Goal: Information Seeking & Learning: Learn about a topic

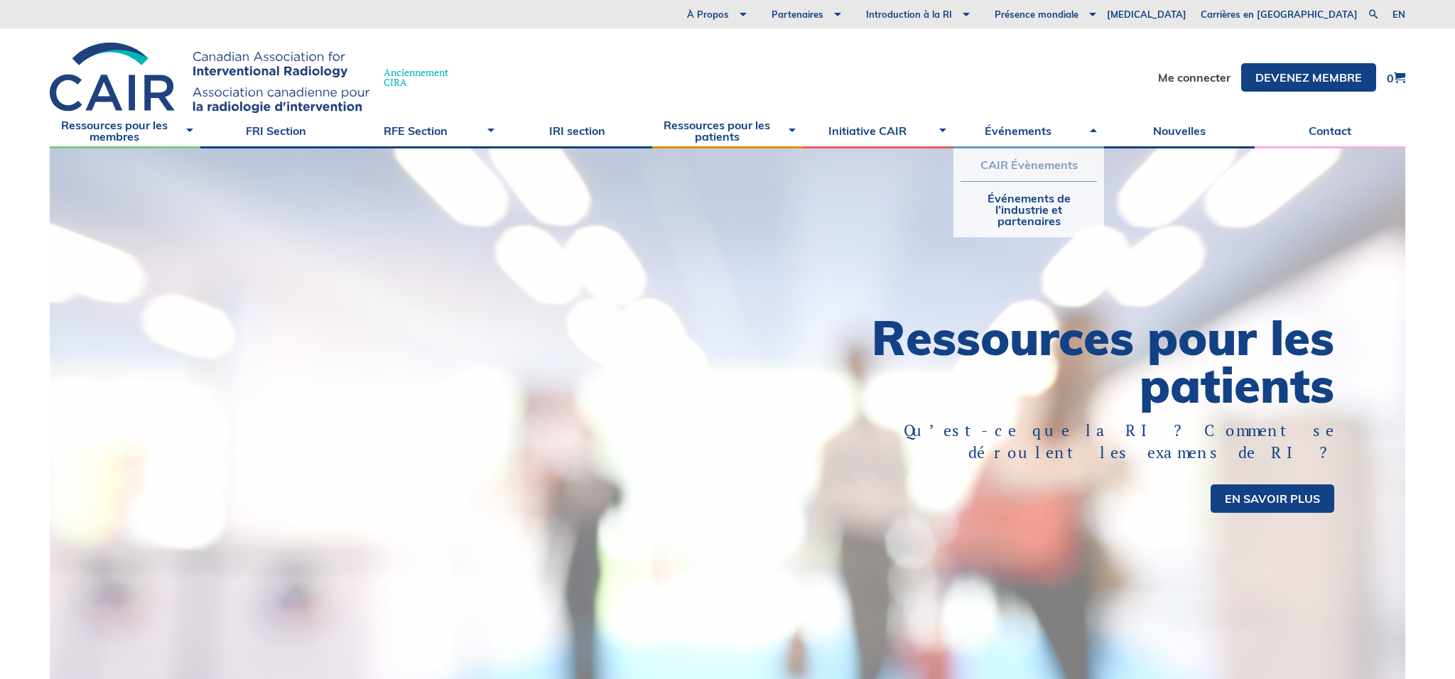
click at [1036, 168] on link "CAIR Évènements" at bounding box center [1029, 165] width 136 height 33
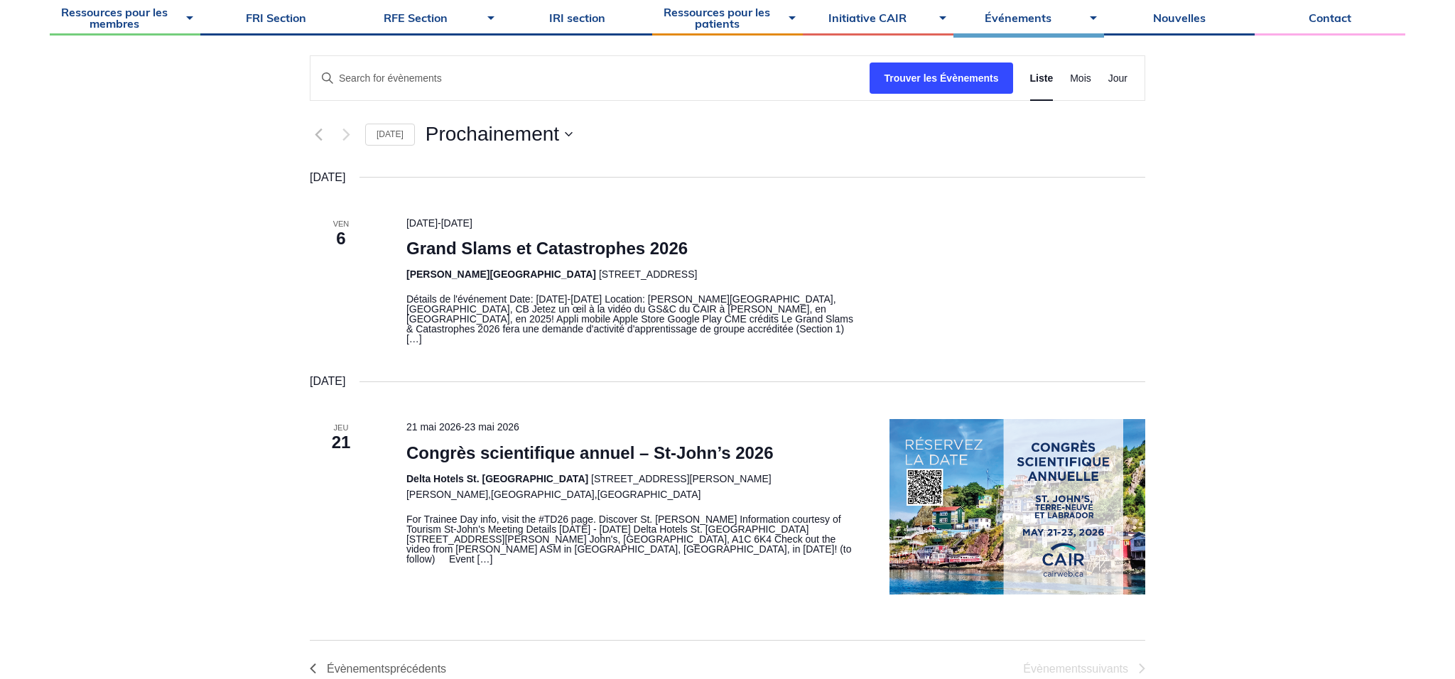
scroll to position [249, 0]
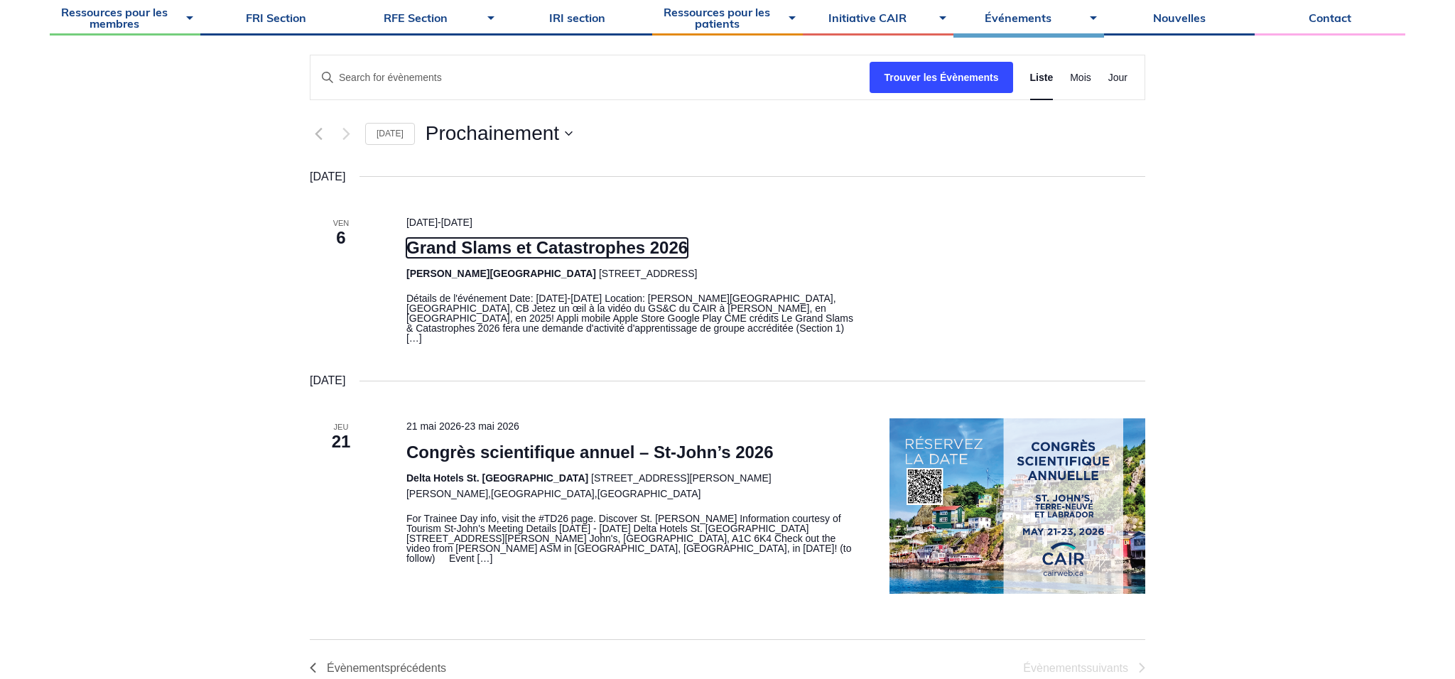
click at [620, 247] on link "Grand Slams et Catastrophes 2026" at bounding box center [546, 248] width 281 height 20
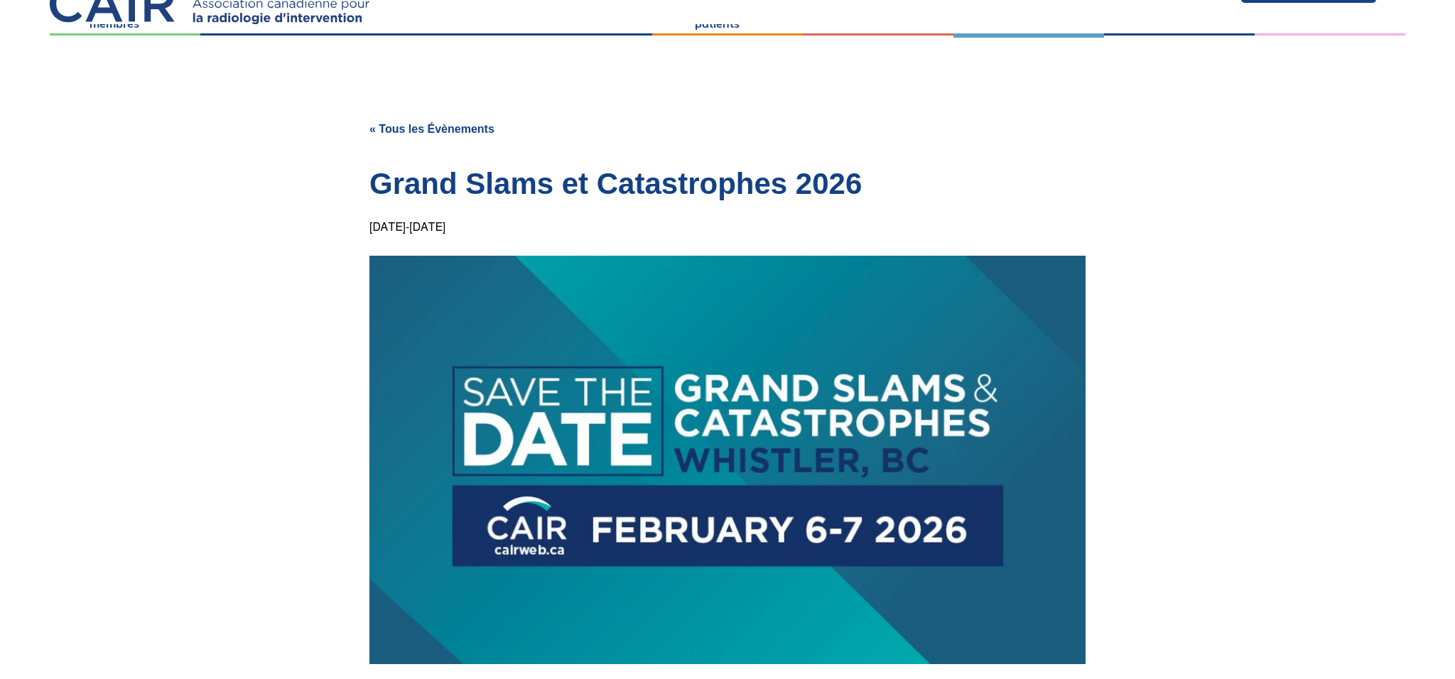
scroll to position [107, 0]
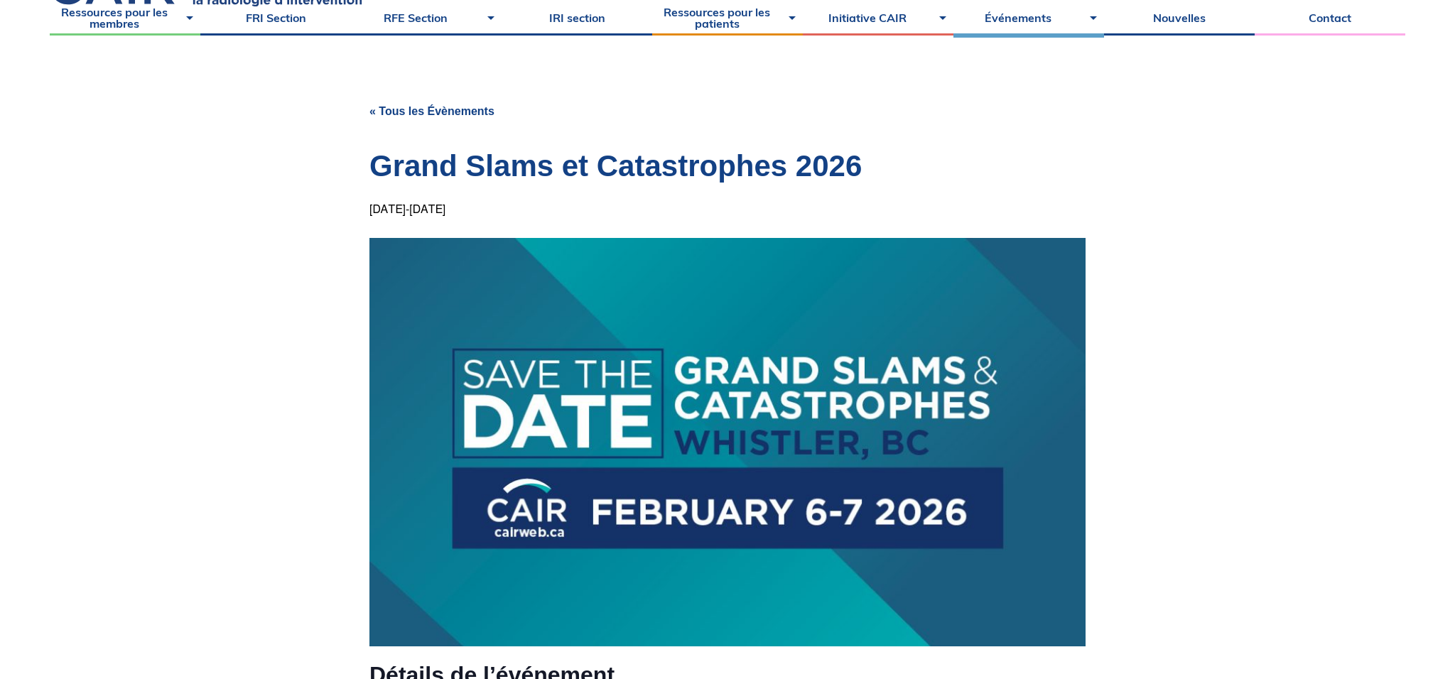
click at [1020, 146] on h1 "Grand Slams et Catastrophes 2026" at bounding box center [728, 166] width 716 height 41
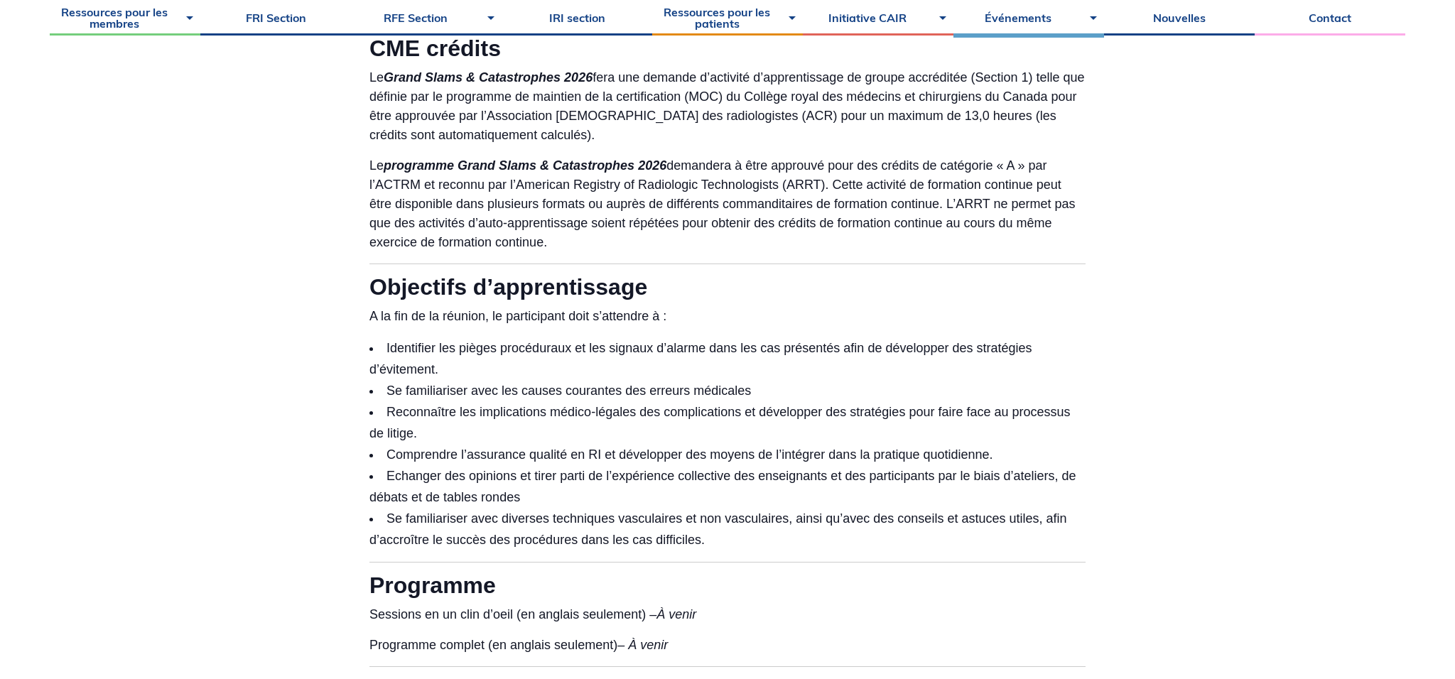
scroll to position [532, 0]
